Goal: Book appointment/travel/reservation

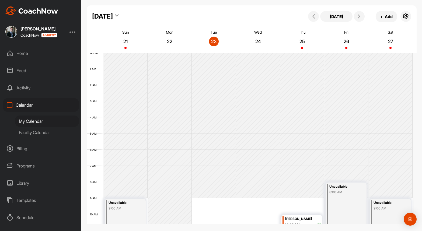
scroll to position [93, 0]
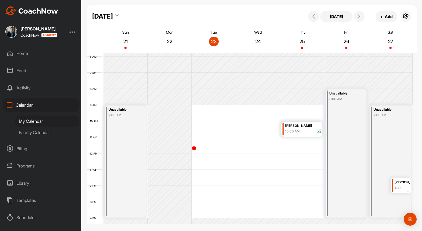
click at [402, 180] on div "[PERSON_NAME]" at bounding box center [402, 182] width 15 height 6
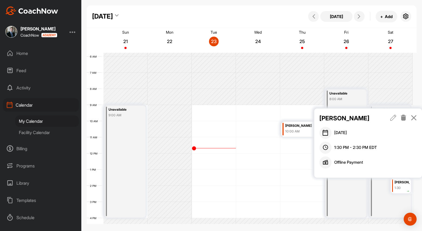
click at [390, 117] on div "[PERSON_NAME]" at bounding box center [368, 118] width 98 height 9
click at [391, 117] on icon at bounding box center [393, 118] width 6 height 6
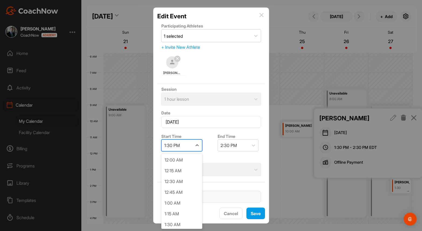
click at [186, 147] on div "1:30 PM" at bounding box center [177, 145] width 31 height 11
click at [184, 204] on div "1:00 PM" at bounding box center [181, 204] width 41 height 11
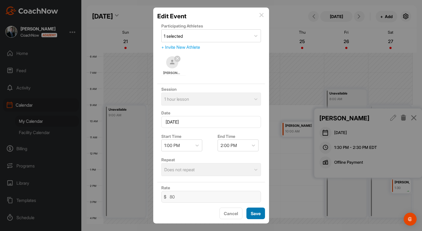
click at [259, 214] on span "Save" at bounding box center [256, 213] width 10 height 5
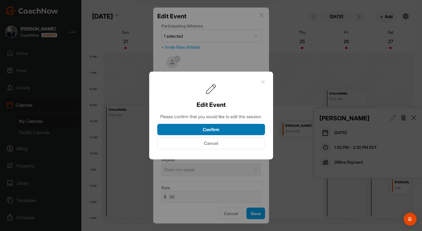
click at [213, 131] on button "Confirm" at bounding box center [211, 130] width 108 height 12
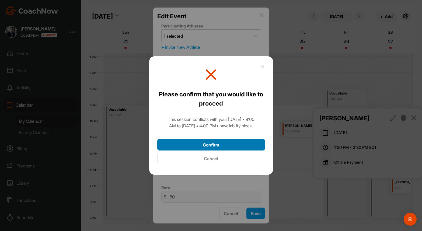
click at [212, 145] on button "Confirm" at bounding box center [211, 145] width 108 height 12
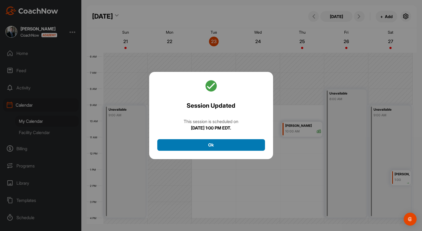
click at [219, 144] on button "Ok" at bounding box center [211, 145] width 108 height 12
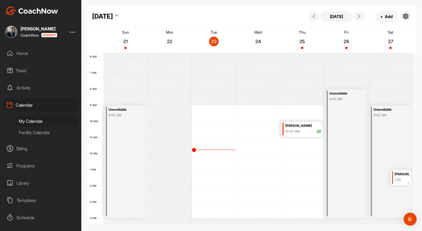
click at [215, 108] on div "12 AM 1 AM 2 AM 3 AM 4 AM 5 AM 6 AM 7 AM 8 AM 9 AM 10 AM 11 AM 12 PM 1 PM 2 PM …" at bounding box center [250, 154] width 326 height 388
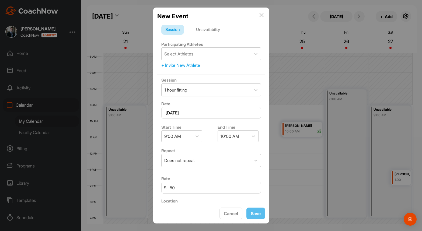
click at [209, 27] on div "Unavailability" at bounding box center [208, 30] width 32 height 10
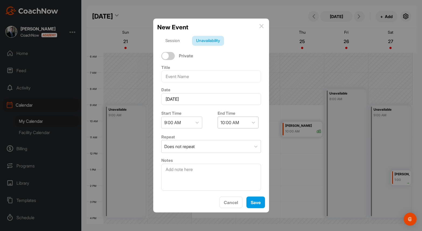
click at [238, 122] on div "10:00 AM" at bounding box center [233, 122] width 31 height 11
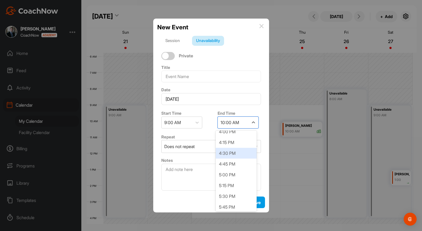
scroll to position [269, 0]
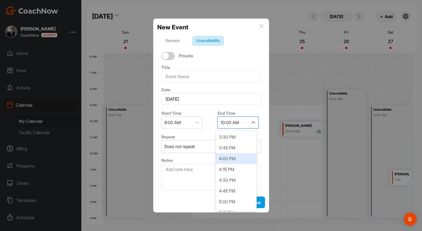
click at [236, 160] on div "4:00 PM" at bounding box center [236, 158] width 41 height 11
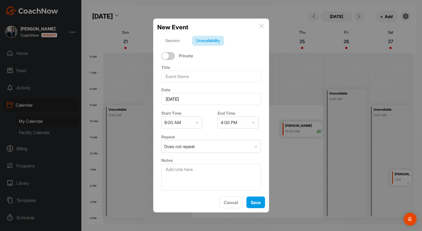
click at [204, 39] on div "Unavailability" at bounding box center [208, 41] width 32 height 10
click at [260, 208] on button "Save" at bounding box center [255, 203] width 19 height 12
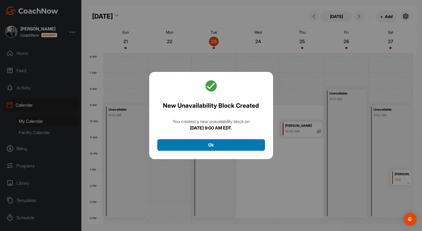
click at [238, 141] on button "Ok" at bounding box center [211, 145] width 108 height 12
